Goal: Task Accomplishment & Management: Complete application form

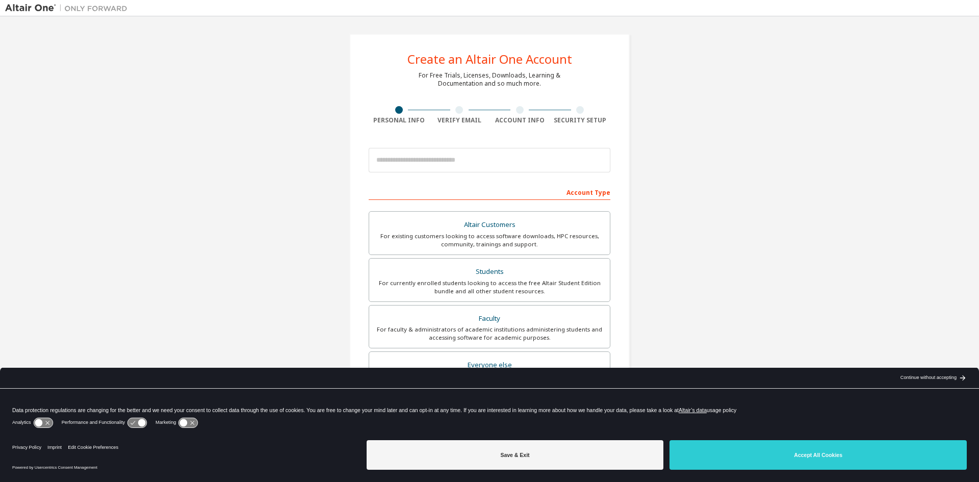
click at [919, 375] on div "Continue without accepting" at bounding box center [928, 378] width 56 height 8
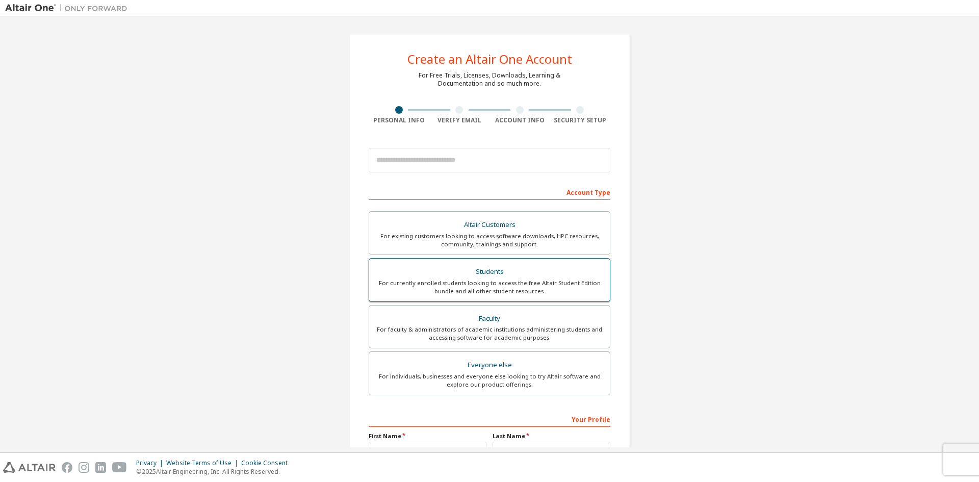
click at [453, 265] on div "Students" at bounding box center [489, 272] width 228 height 14
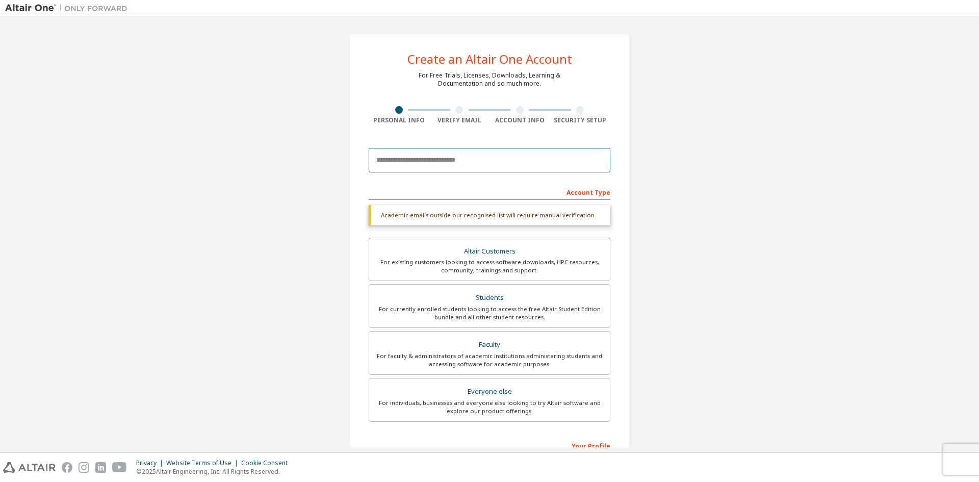
click at [427, 160] on input "email" at bounding box center [490, 160] width 242 height 24
type input "*"
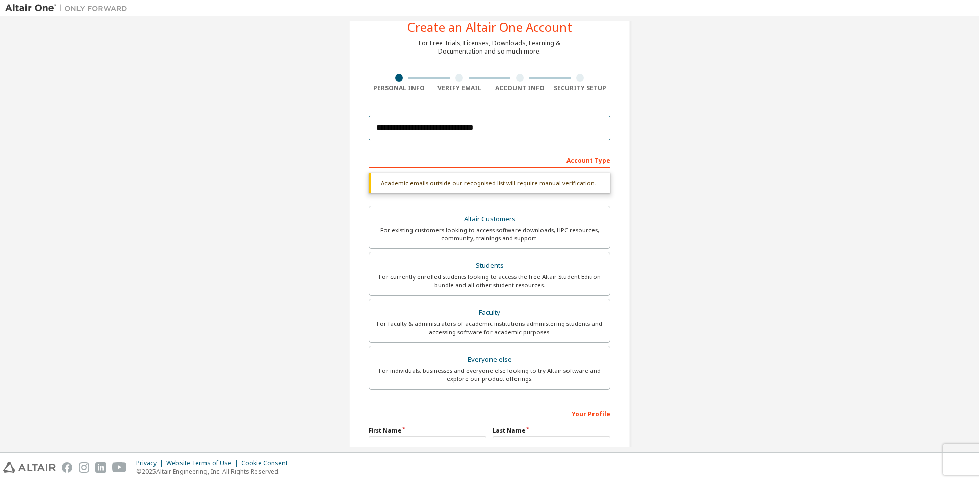
scroll to position [141, 0]
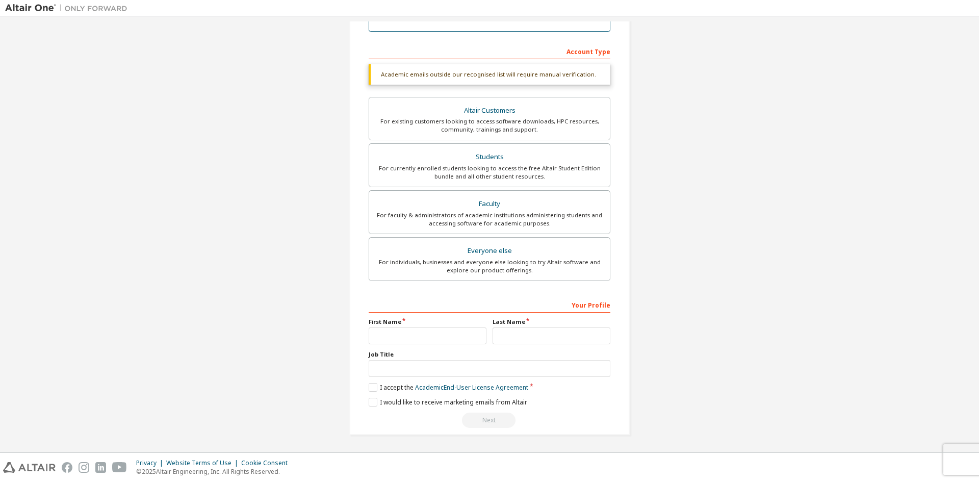
type input "**********"
click at [400, 339] on input "text" at bounding box center [428, 335] width 118 height 17
type input "******"
click at [504, 328] on input "******" at bounding box center [551, 335] width 118 height 17
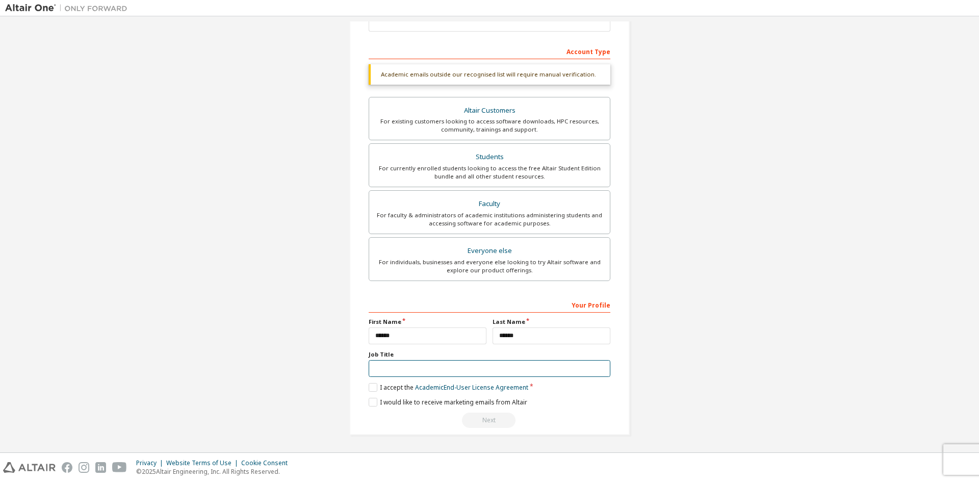
click at [429, 363] on input "text" at bounding box center [490, 368] width 242 height 17
click at [374, 384] on label "I accept the Academic End-User License Agreement" at bounding box center [449, 387] width 160 height 9
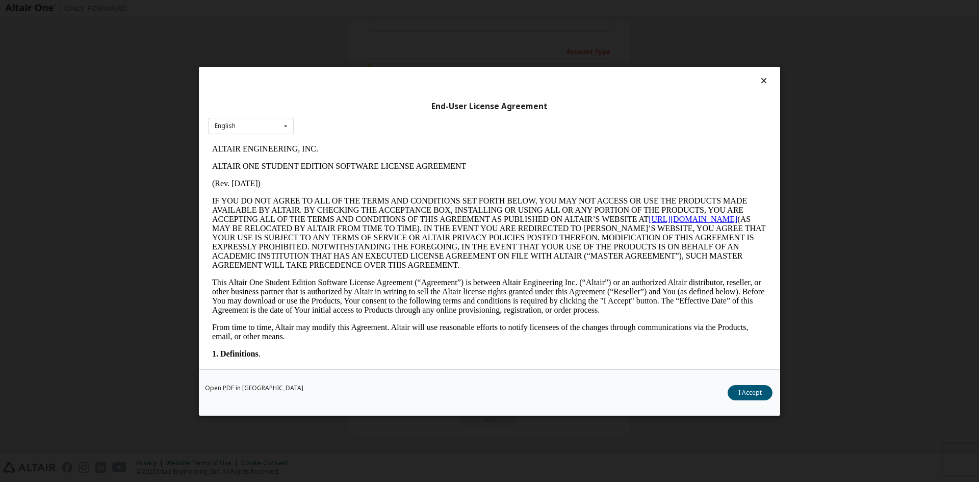
scroll to position [0, 0]
click at [754, 386] on button "I Accept" at bounding box center [749, 391] width 45 height 15
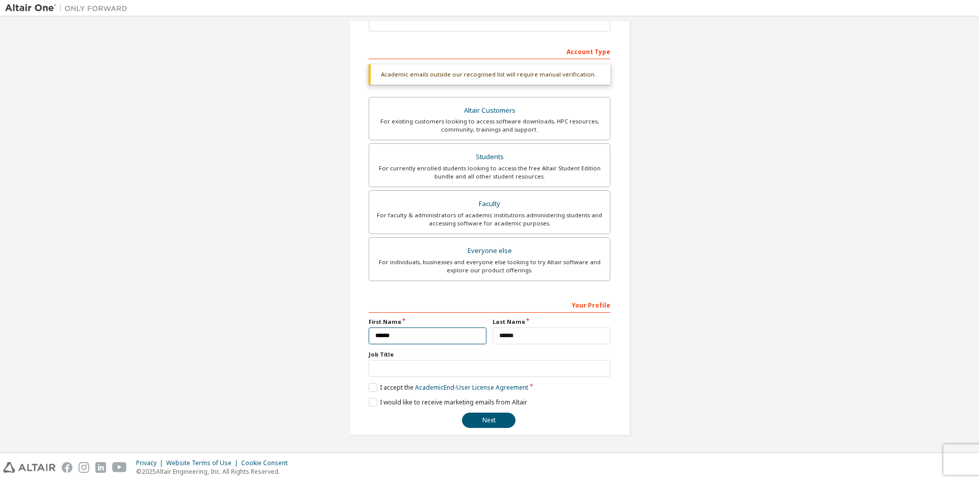
click at [384, 329] on input "******" at bounding box center [428, 335] width 118 height 17
drag, startPoint x: 401, startPoint y: 340, endPoint x: 343, endPoint y: 332, distance: 58.6
click at [343, 332] on div "**********" at bounding box center [489, 164] width 305 height 566
type input "******"
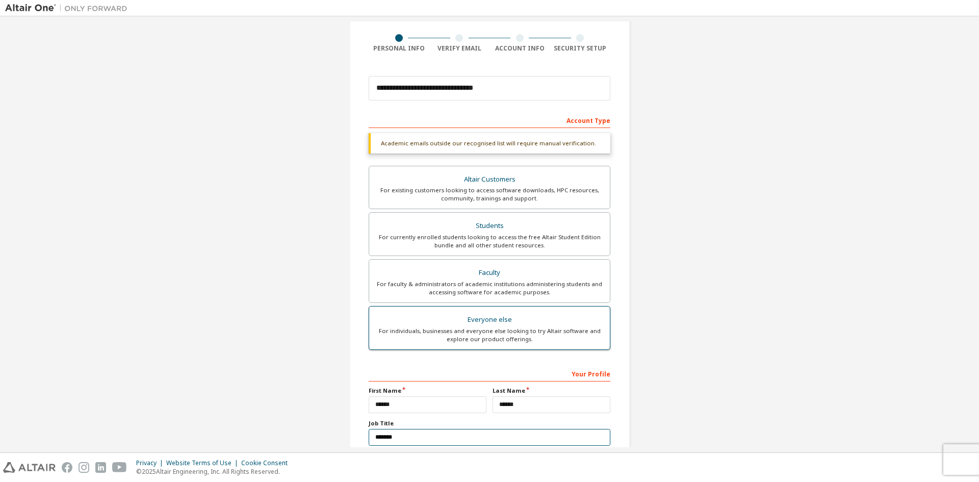
scroll to position [141, 0]
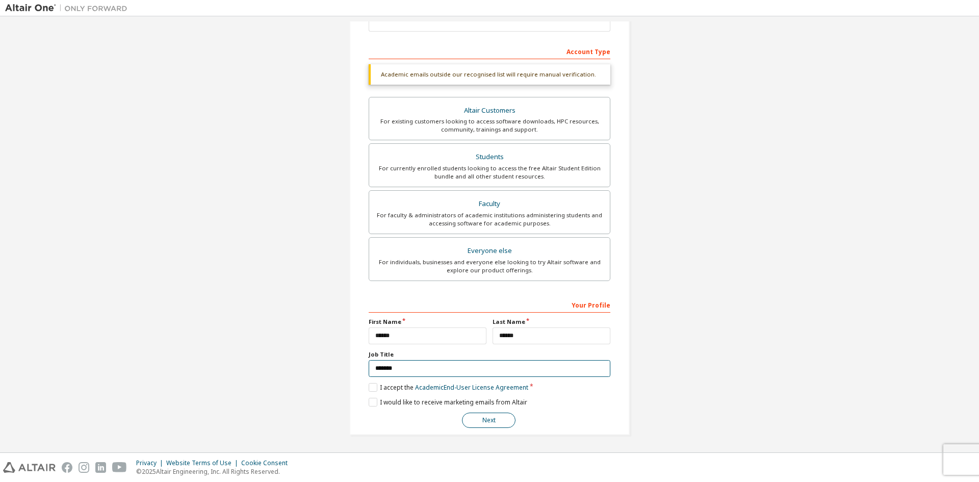
type input "*******"
click at [485, 417] on button "Next" at bounding box center [489, 419] width 54 height 15
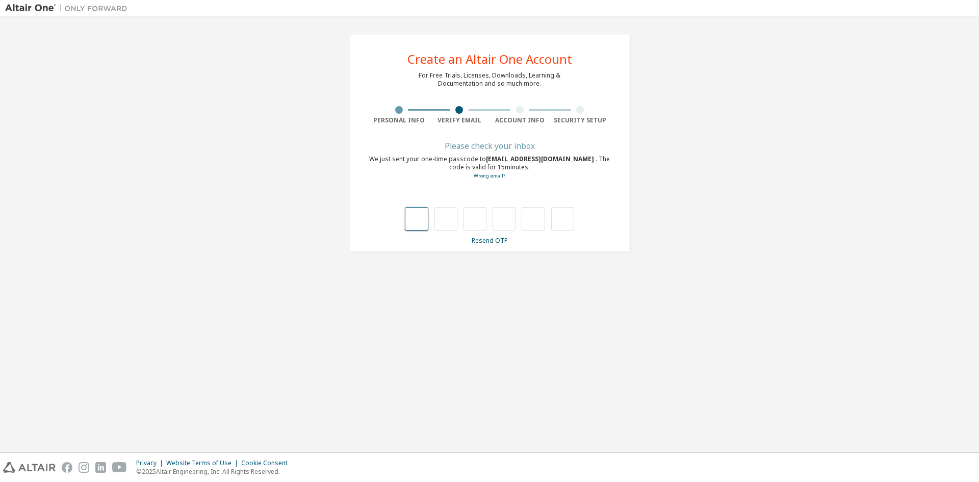
type input "*"
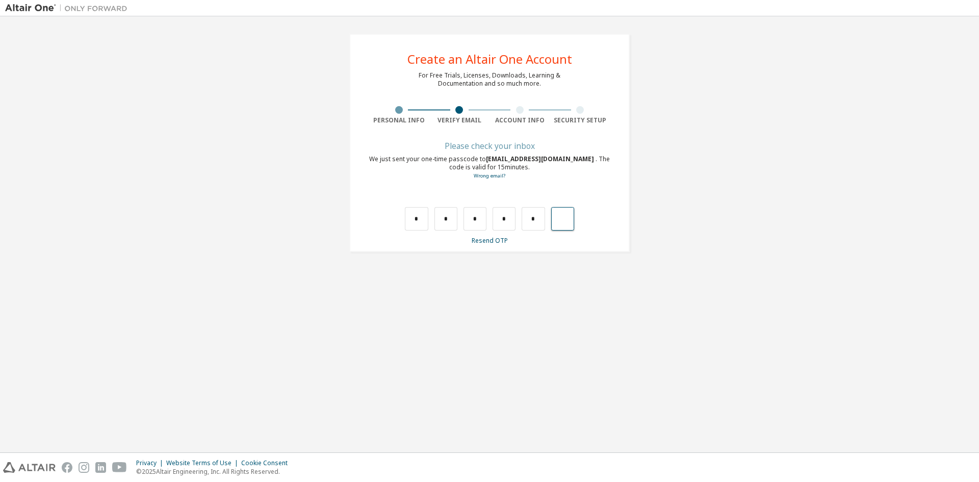
type input "*"
click at [422, 222] on input "text" at bounding box center [416, 218] width 23 height 23
type input "*"
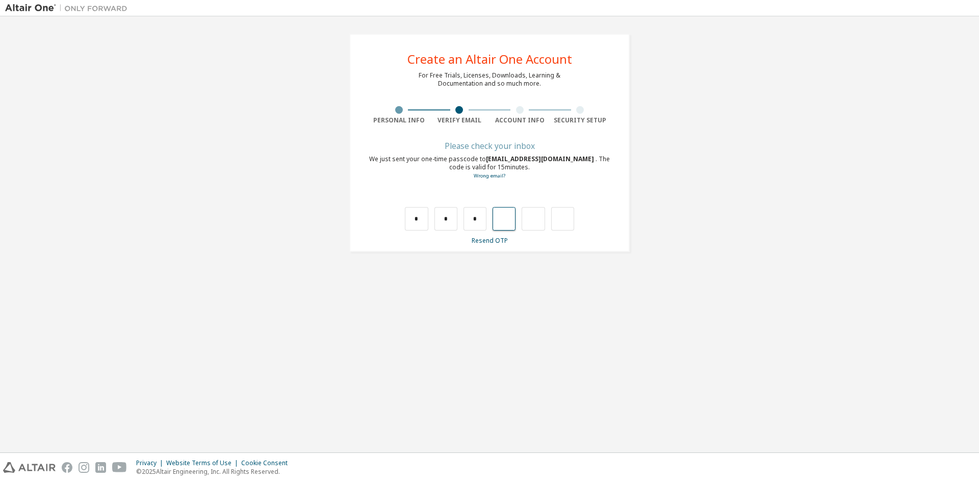
type input "*"
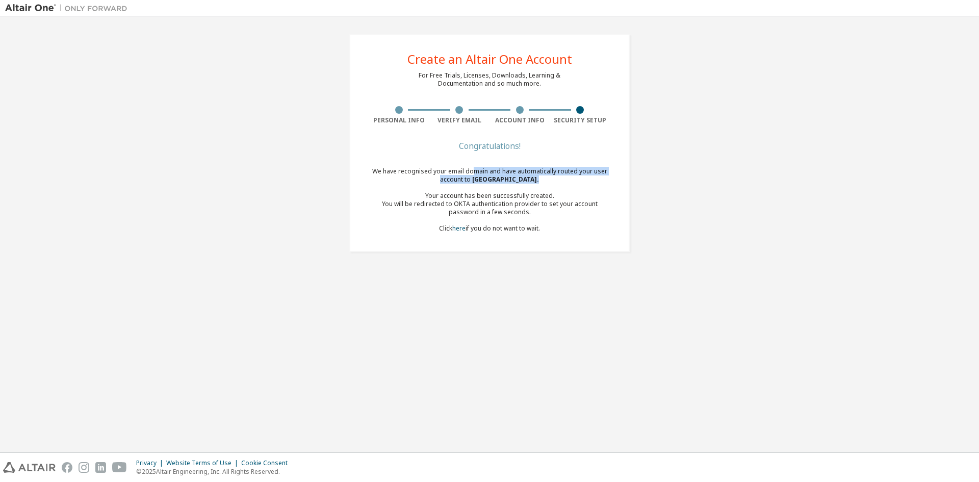
drag, startPoint x: 473, startPoint y: 173, endPoint x: 584, endPoint y: 192, distance: 113.2
click at [594, 176] on div "We have recognised your email domain and have automatically routed your user ac…" at bounding box center [490, 199] width 242 height 65
click at [557, 203] on div "You will be redirected to OKTA authentication provider to set your account pass…" at bounding box center [490, 208] width 242 height 16
drag, startPoint x: 431, startPoint y: 196, endPoint x: 541, endPoint y: 194, distance: 110.6
click at [542, 194] on div "Your account has been successfully created." at bounding box center [490, 196] width 242 height 8
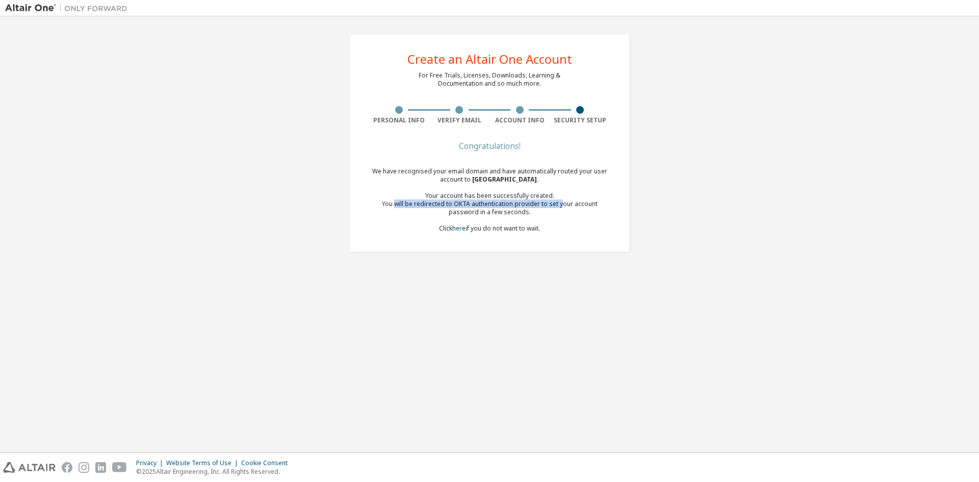
drag, startPoint x: 381, startPoint y: 204, endPoint x: 547, endPoint y: 208, distance: 166.2
click at [547, 208] on div "You will be redirected to OKTA authentication provider to set your account pass…" at bounding box center [490, 208] width 242 height 16
click at [560, 213] on div "You will be redirected to OKTA authentication provider to set your account pass…" at bounding box center [490, 208] width 242 height 16
drag, startPoint x: 474, startPoint y: 200, endPoint x: 584, endPoint y: 211, distance: 110.6
click at [584, 211] on div "You will be redirected to OKTA authentication provider to set your account pass…" at bounding box center [490, 208] width 242 height 16
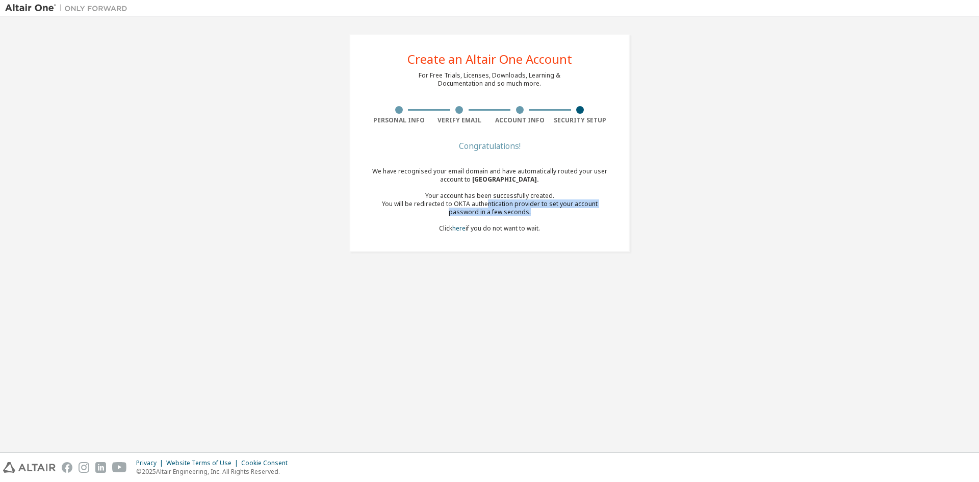
click at [584, 212] on div "You will be redirected to OKTA authentication provider to set your account pass…" at bounding box center [490, 208] width 242 height 16
